Goal: Navigation & Orientation: Find specific page/section

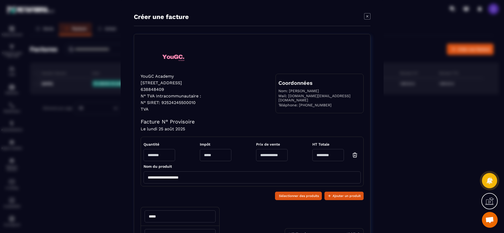
scroll to position [28, 0]
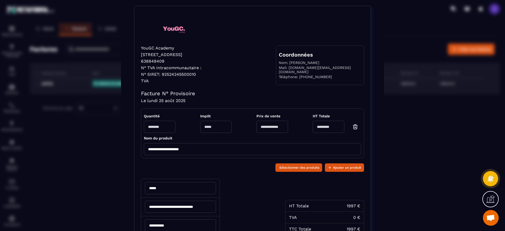
click at [440, 113] on div "**********" at bounding box center [252, 130] width 505 height 317
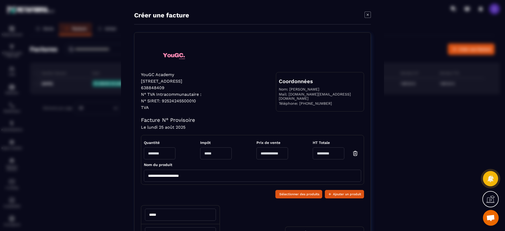
scroll to position [0, 0]
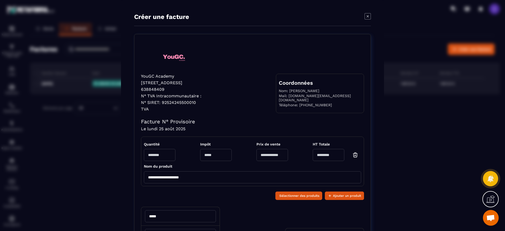
click at [364, 18] on icon "Modal window" at bounding box center [367, 16] width 6 height 6
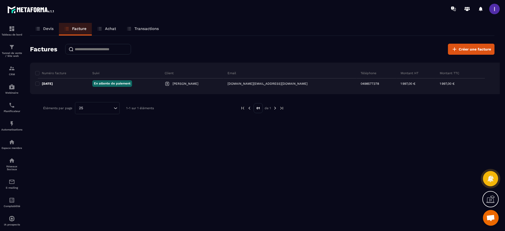
click at [47, 27] on p "Devis" at bounding box center [48, 28] width 11 height 5
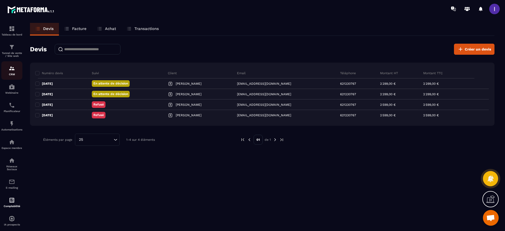
click at [13, 70] on img at bounding box center [12, 68] width 6 height 6
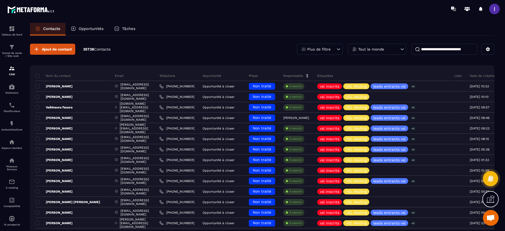
click at [92, 27] on p "Opportunités" at bounding box center [91, 28] width 25 height 5
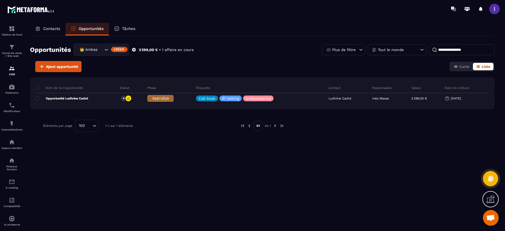
click at [450, 49] on input at bounding box center [462, 49] width 66 height 11
click at [92, 49] on div "👑 Ambassadrices" at bounding box center [91, 50] width 26 height 6
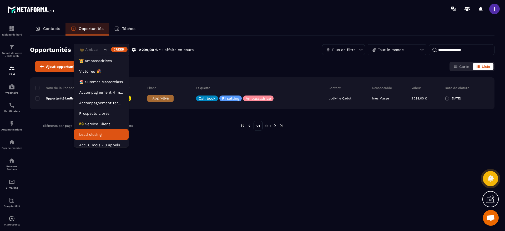
click at [95, 132] on p "Lead closing" at bounding box center [101, 134] width 44 height 5
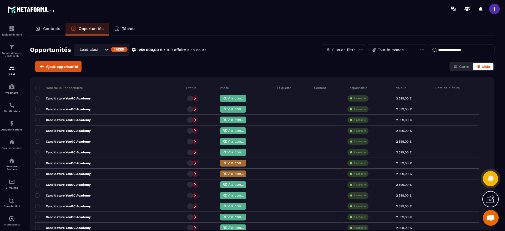
click at [456, 43] on div "Opportunités Lead closing Créer 259 000,00 € • 100 affaire s en cours Plus de f…" at bounding box center [262, 133] width 464 height 194
click at [456, 47] on input at bounding box center [462, 49] width 66 height 11
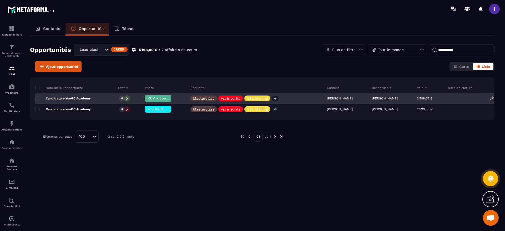
type input "**********"
click at [74, 100] on p "Candidature YouGC Academy" at bounding box center [62, 98] width 55 height 4
